Goal: Task Accomplishment & Management: Complete application form

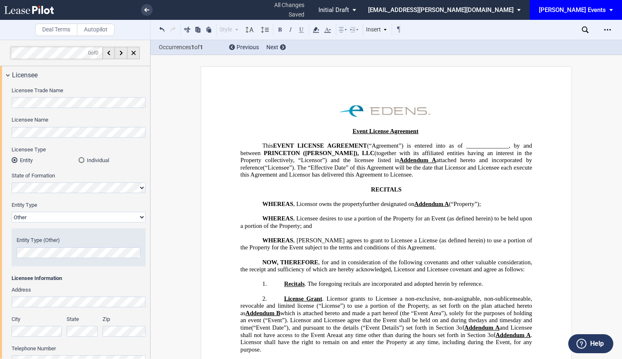
select select "Other"
select select "5"
select select "pm"
select select "8"
select select "pm"
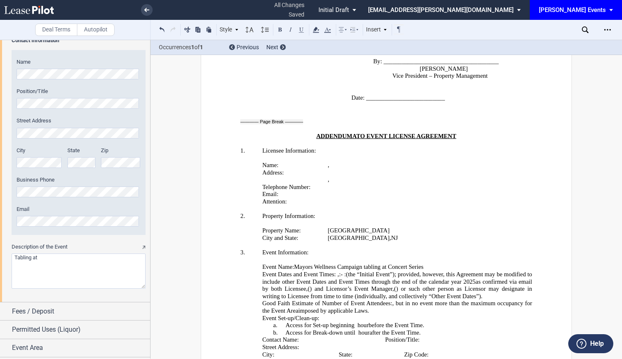
scroll to position [1450, 0]
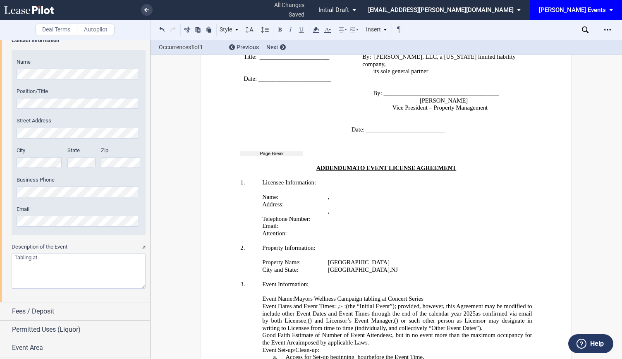
click at [41, 263] on textarea "Description of the Event" at bounding box center [79, 270] width 134 height 35
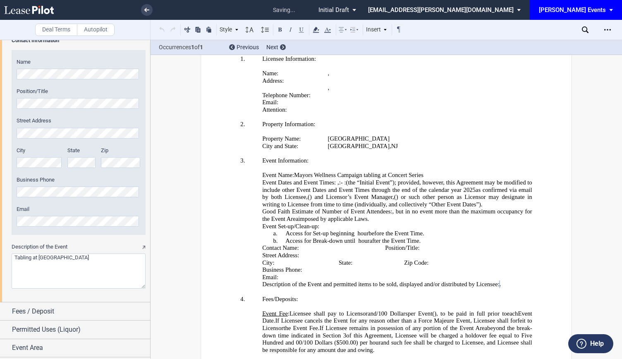
scroll to position [1594, 0]
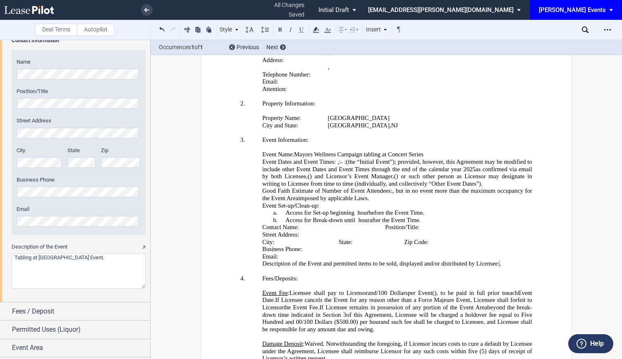
type textarea "Tabling at [GEOGRAPHIC_DATA] Event."
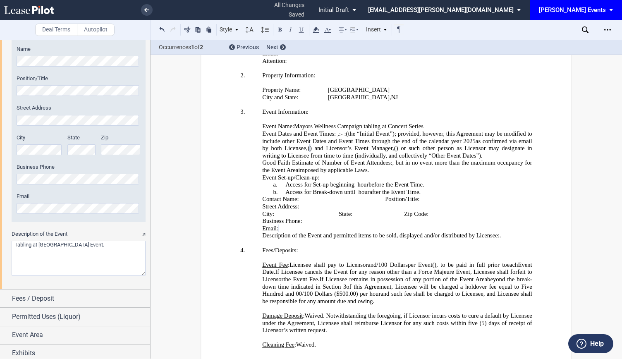
scroll to position [1016, 0]
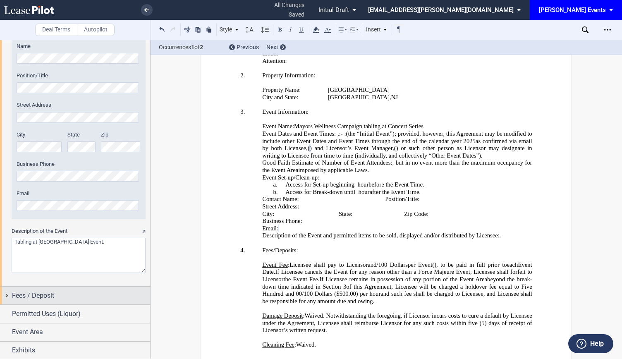
click at [90, 291] on div "Fees / Deposit" at bounding box center [81, 296] width 138 height 10
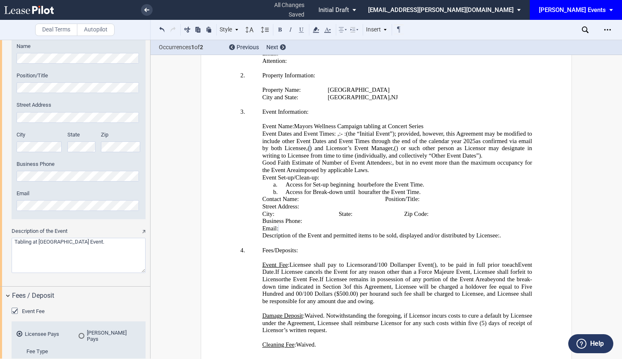
scroll to position [1160, 0]
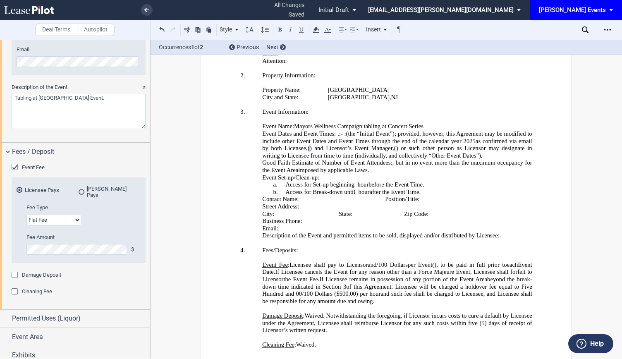
click at [28, 167] on span "Event Fee" at bounding box center [33, 167] width 23 height 6
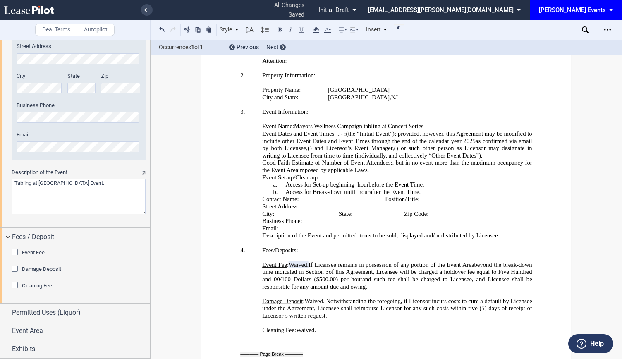
scroll to position [1074, 0]
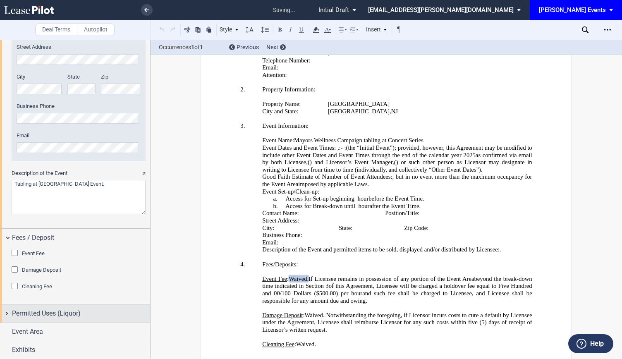
drag, startPoint x: 58, startPoint y: 258, endPoint x: 80, endPoint y: 322, distance: 67.5
drag, startPoint x: 80, startPoint y: 322, endPoint x: 81, endPoint y: 317, distance: 5.0
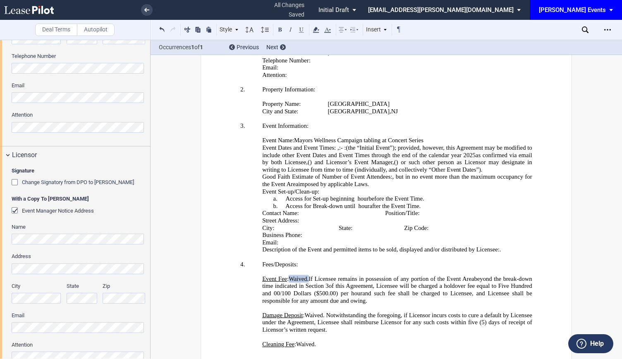
scroll to position [0, 0]
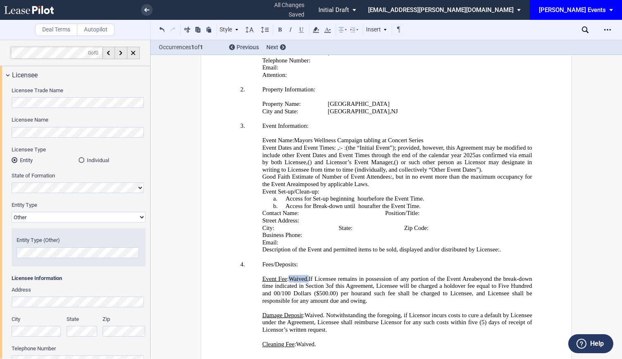
drag, startPoint x: 66, startPoint y: 335, endPoint x: 512, endPoint y: -28, distance: 575.3
